Goal: Task Accomplishment & Management: Manage account settings

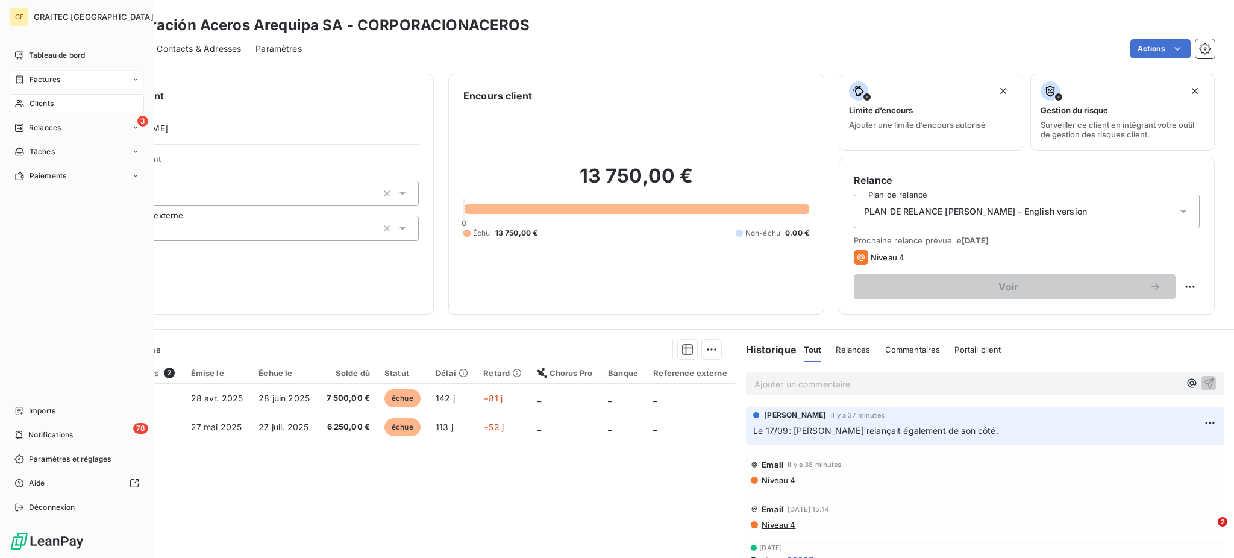
click at [51, 78] on span "Factures" at bounding box center [45, 79] width 31 height 11
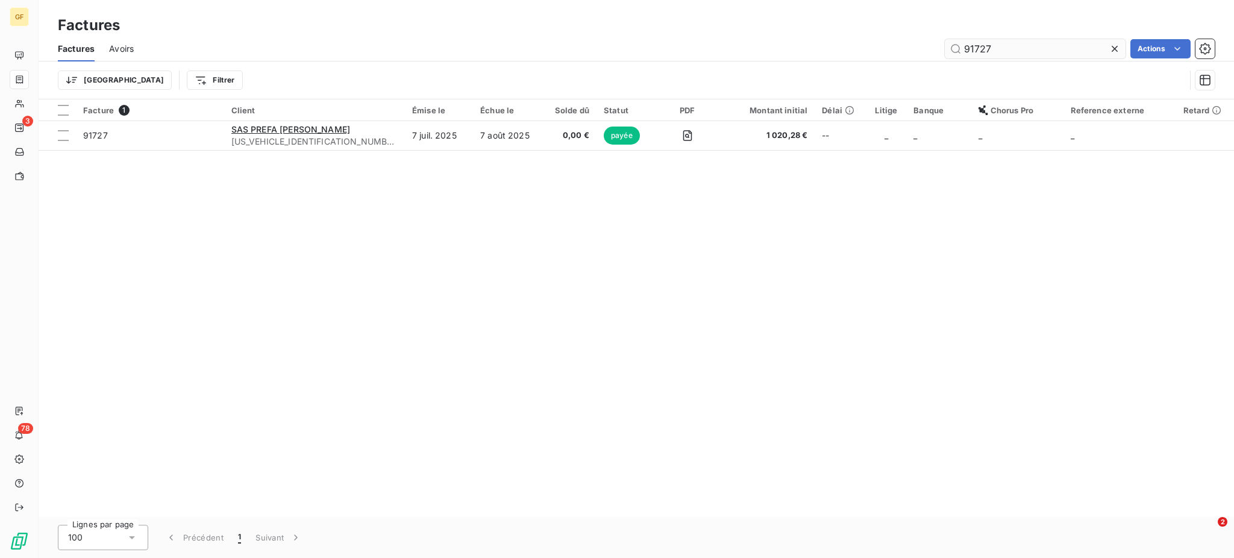
drag, startPoint x: 973, startPoint y: 47, endPoint x: 1029, endPoint y: 55, distance: 56.7
click at [1029, 55] on input "91727" at bounding box center [1035, 48] width 181 height 19
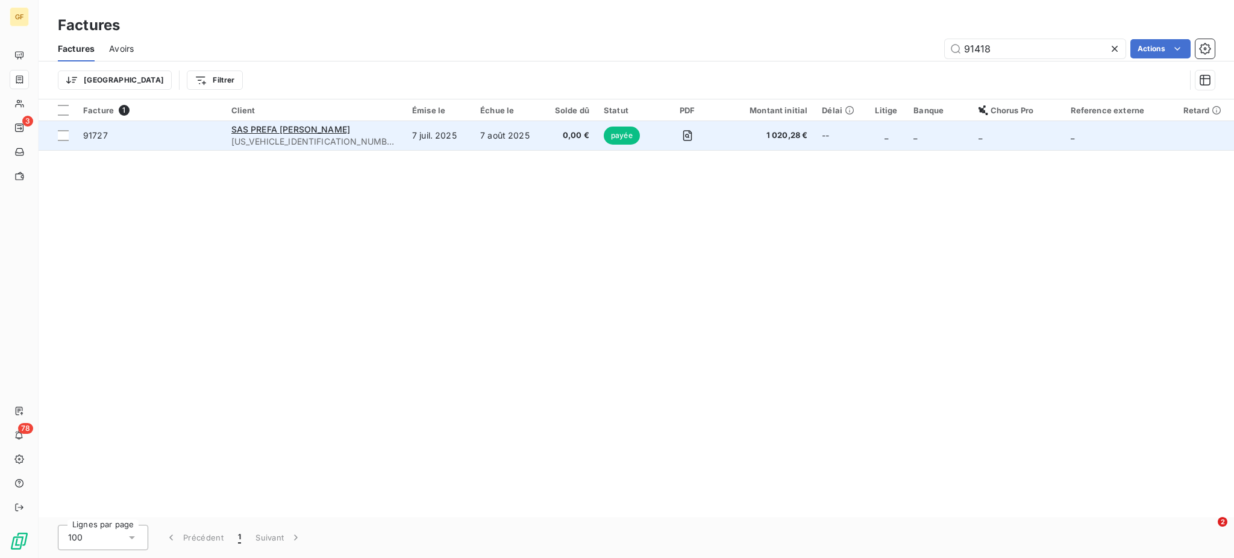
type input "91418"
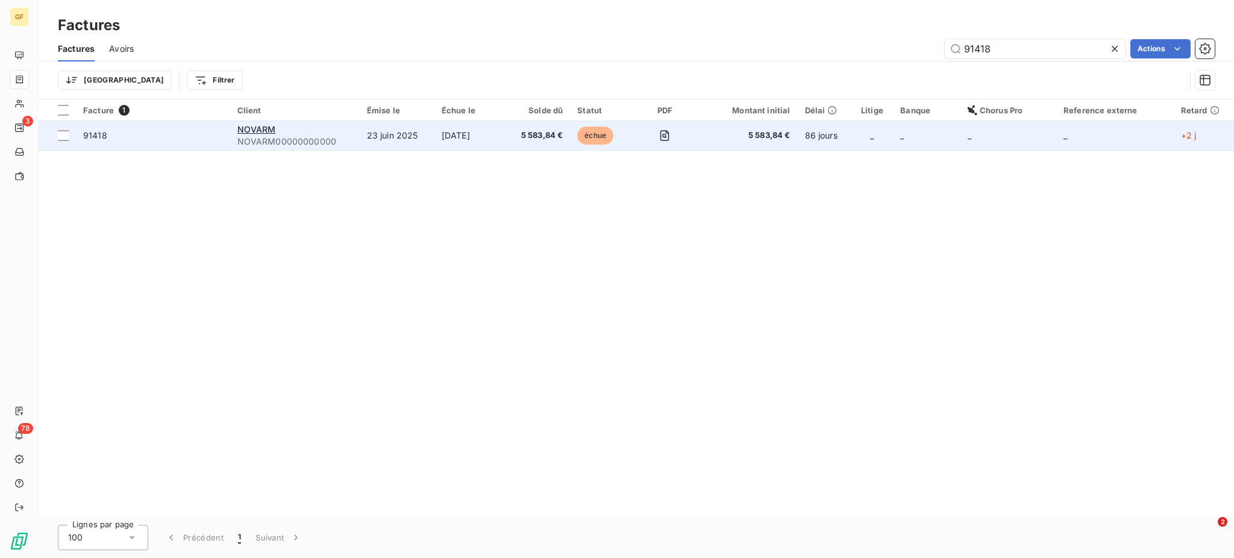
click at [513, 133] on td "5 583,84 €" at bounding box center [538, 135] width 64 height 29
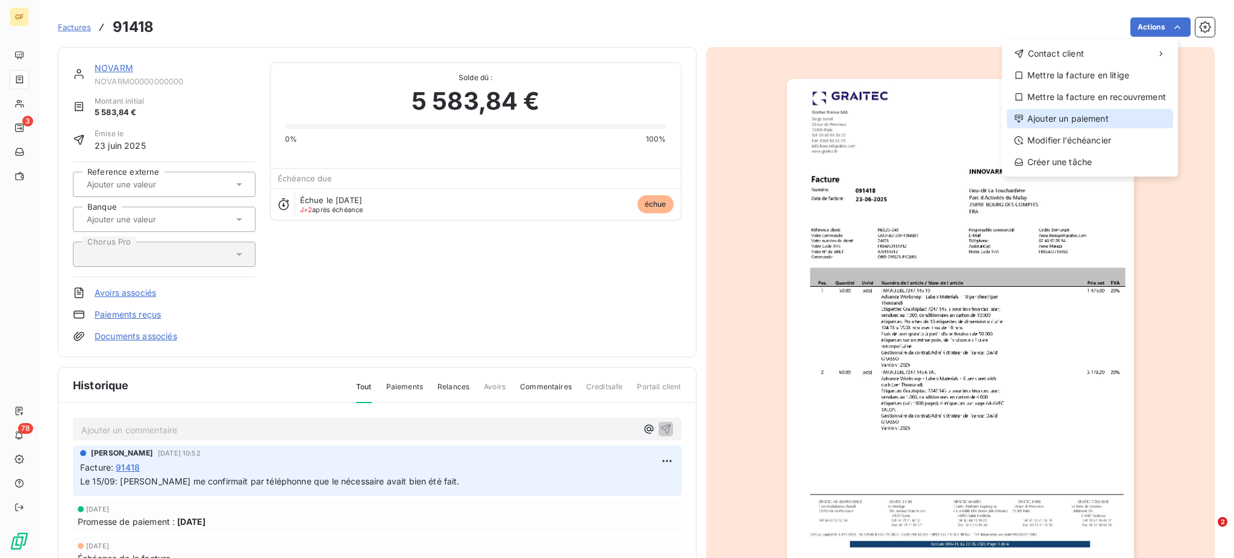
click at [1085, 119] on div "Ajouter un paiement" at bounding box center [1090, 118] width 166 height 19
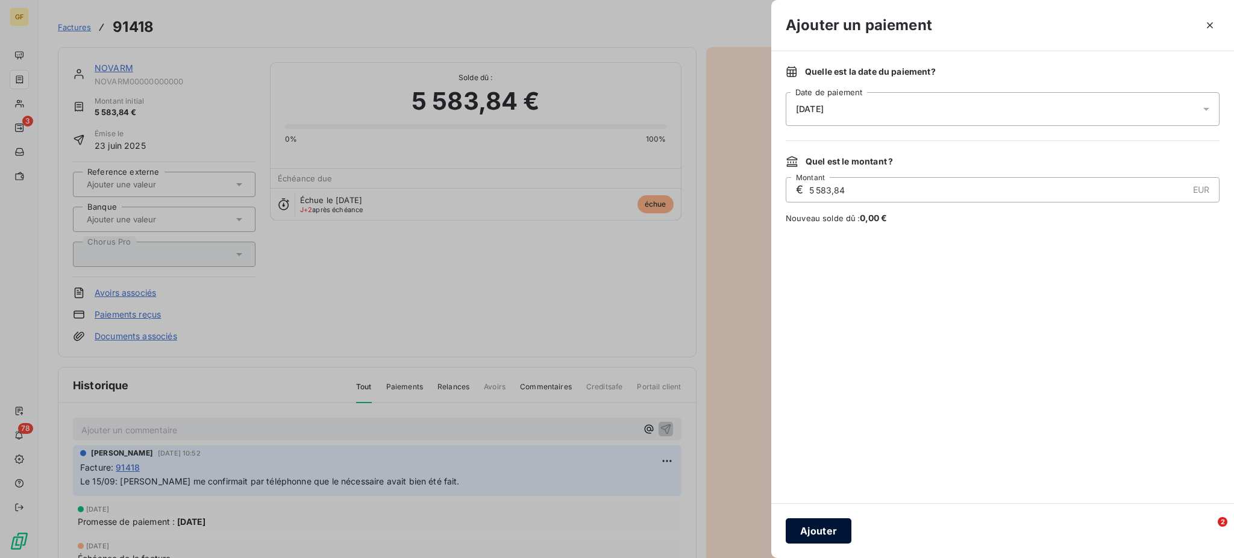
click at [813, 528] on button "Ajouter" at bounding box center [818, 530] width 66 height 25
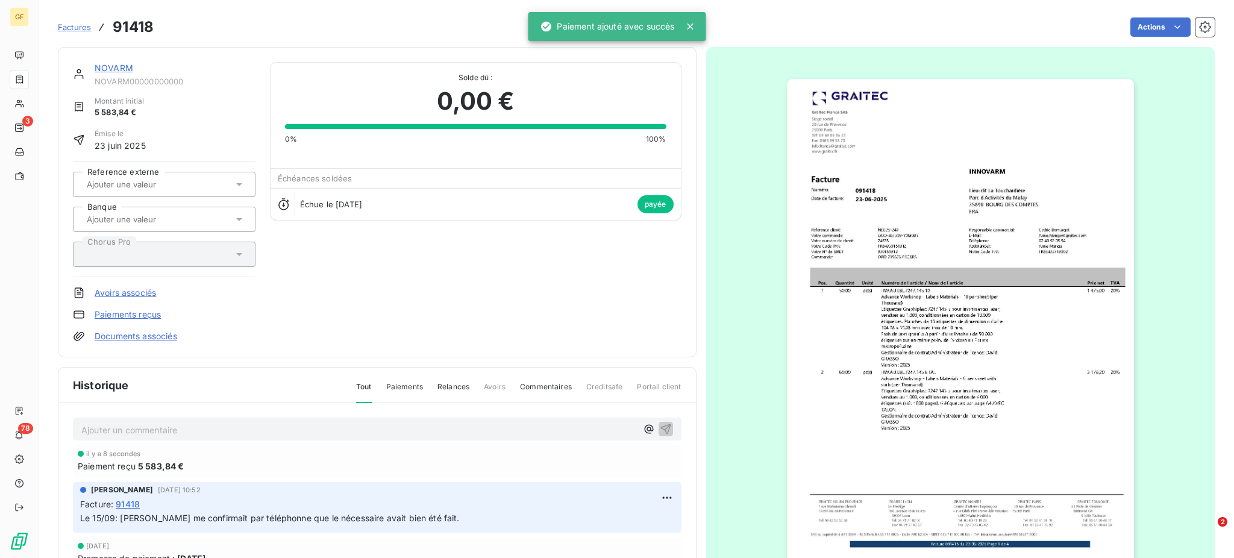
click at [100, 430] on p "Ajouter un commentaire ﻿" at bounding box center [358, 429] width 555 height 15
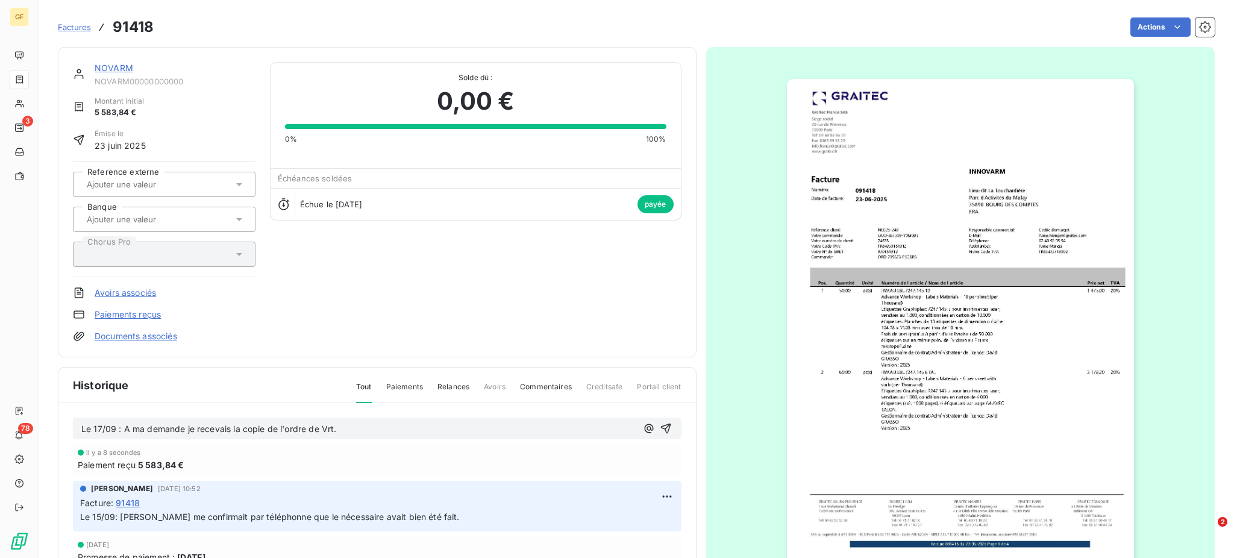
click at [345, 428] on p "Le 17/09 : A ma demande je recevais la copie de l'ordre de Vrt." at bounding box center [358, 429] width 555 height 14
click at [467, 424] on span "Le 17/09 : A ma demande je recevais la copie de l'ordre de Vrt. DDV 17/09 et no…" at bounding box center [299, 428] width 436 height 10
click at [534, 429] on p "Le 17/09 : A ma demande je recevais la copie de l'ordre de Vrt. DDV 17/09 et no…" at bounding box center [358, 429] width 555 height 14
